Goal: Task Accomplishment & Management: Manage account settings

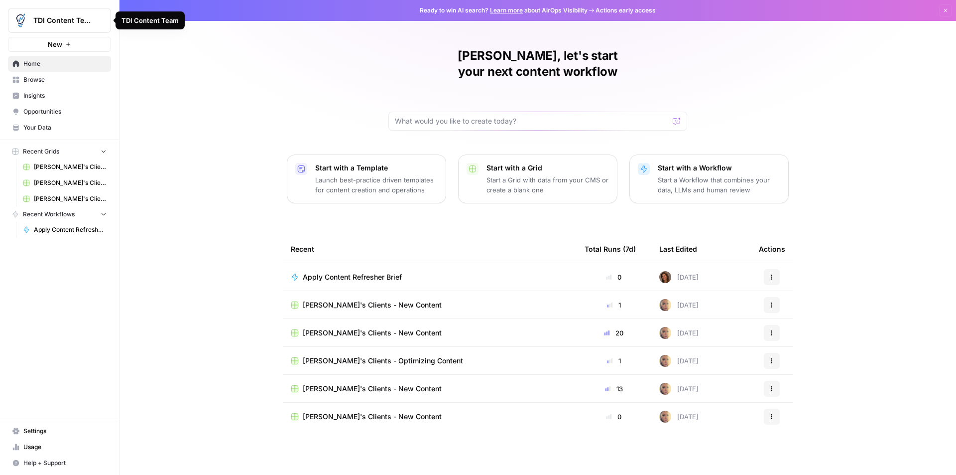
click at [103, 22] on icon "Workspace: TDI Content Team" at bounding box center [103, 20] width 10 height 10
click at [166, 174] on div "Sheila, let's start your next content workflow Start with a Template Launch bes…" at bounding box center [538, 237] width 837 height 475
click at [59, 18] on span "TDI Content Team" at bounding box center [63, 20] width 60 height 10
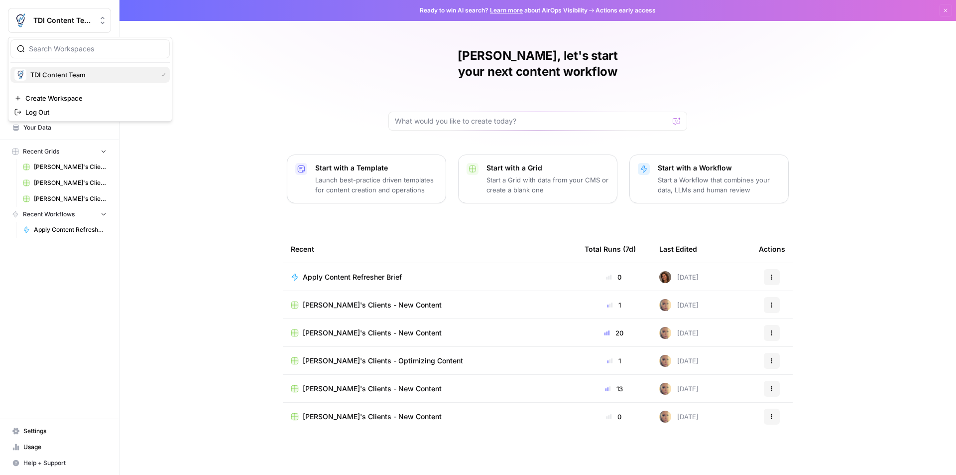
click at [58, 72] on span "TDI Content Team" at bounding box center [91, 75] width 122 height 10
click at [36, 80] on span "Browse" at bounding box center [64, 79] width 83 height 9
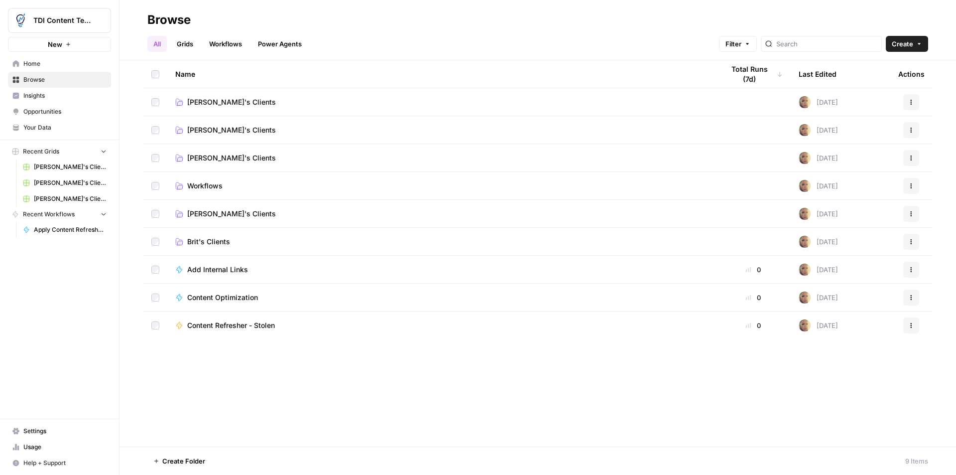
click at [30, 59] on link "Home" at bounding box center [59, 64] width 103 height 16
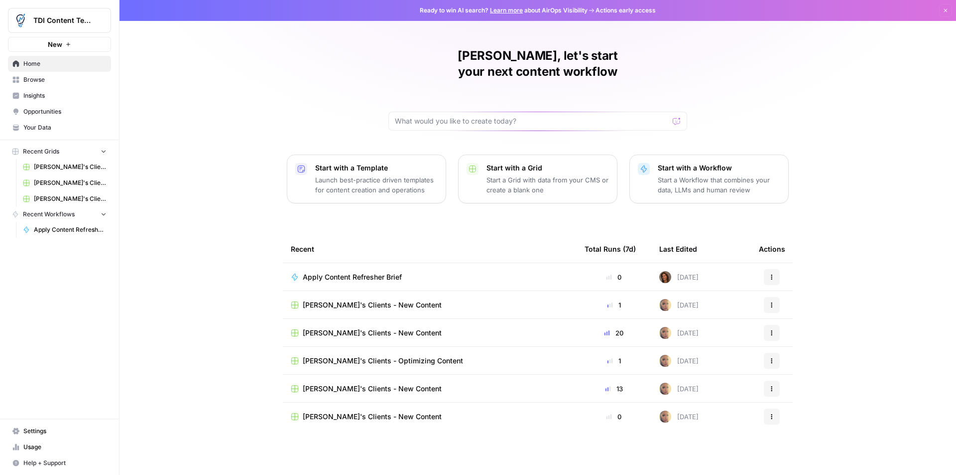
click at [29, 434] on span "Settings" at bounding box center [64, 430] width 83 height 9
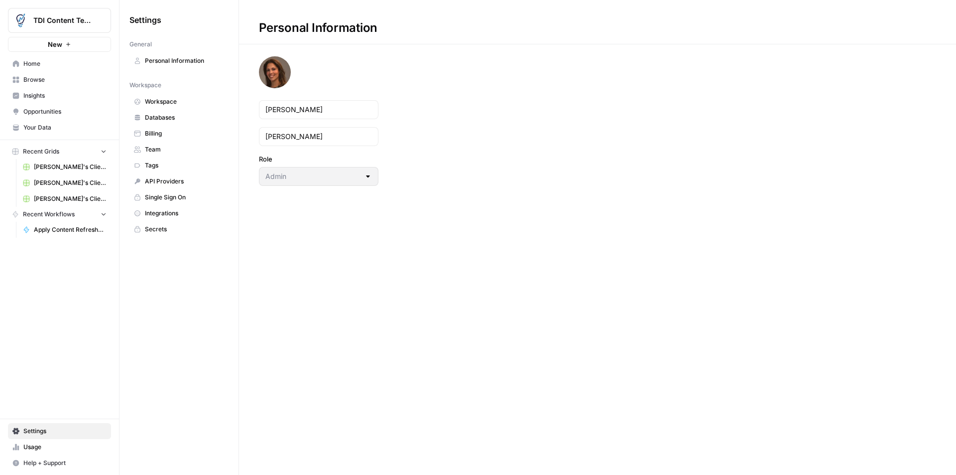
drag, startPoint x: 157, startPoint y: 146, endPoint x: 177, endPoint y: 148, distance: 20.0
click at [157, 146] on span "Team" at bounding box center [184, 149] width 79 height 9
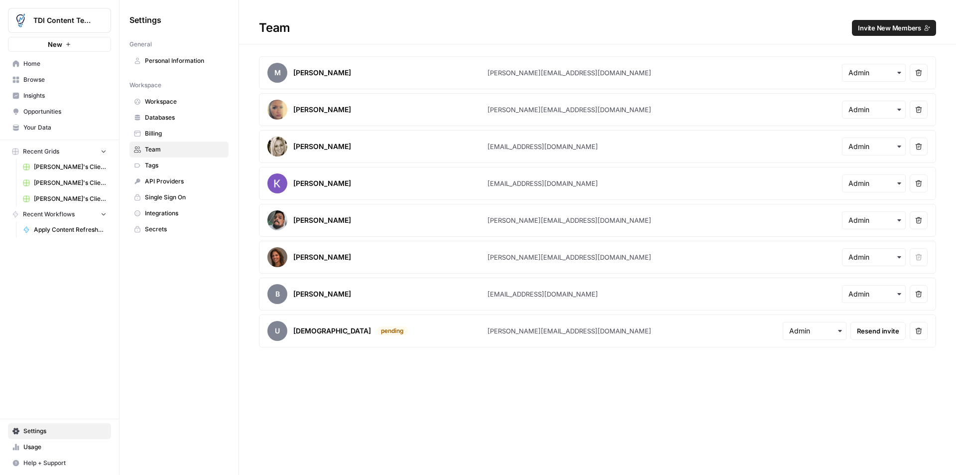
click at [875, 28] on span "Invite New Members" at bounding box center [889, 28] width 63 height 10
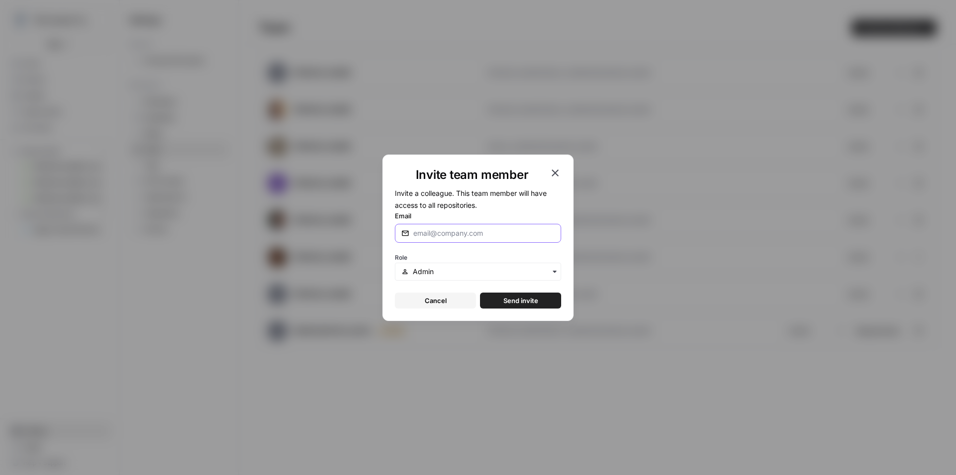
click at [466, 230] on input "Email" at bounding box center [483, 233] width 141 height 10
type input "[PERSON_NAME][EMAIL_ADDRESS][DOMAIN_NAME]"
click at [551, 270] on icon "button" at bounding box center [555, 271] width 8 height 8
click at [535, 254] on div "Role" at bounding box center [478, 265] width 166 height 30
click at [529, 273] on input "text" at bounding box center [484, 271] width 142 height 10
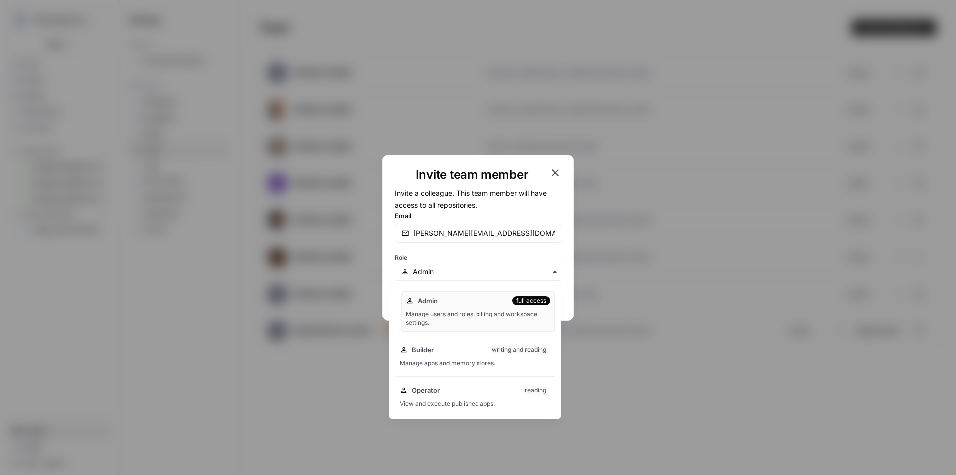
click at [513, 312] on div "Manage users and roles, billing and workspace settings." at bounding box center [478, 318] width 144 height 18
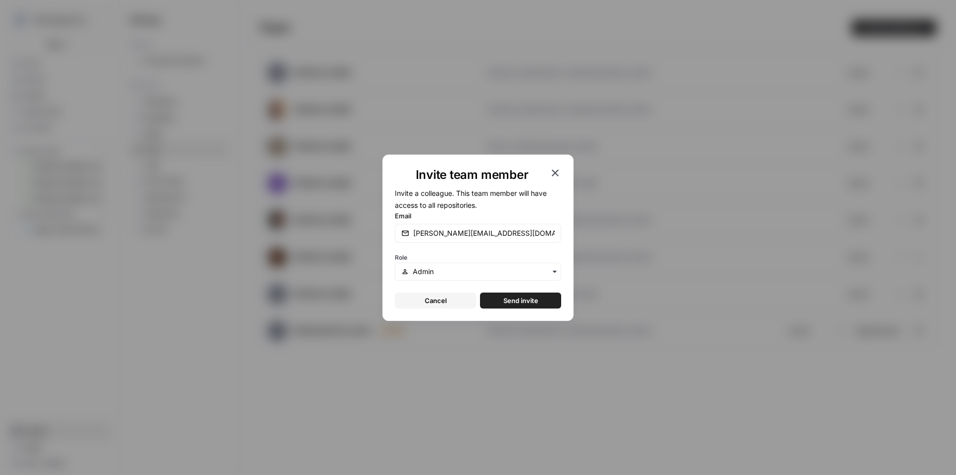
click at [522, 302] on span "Send invite" at bounding box center [520, 300] width 35 height 10
